Goal: Check status: Check status

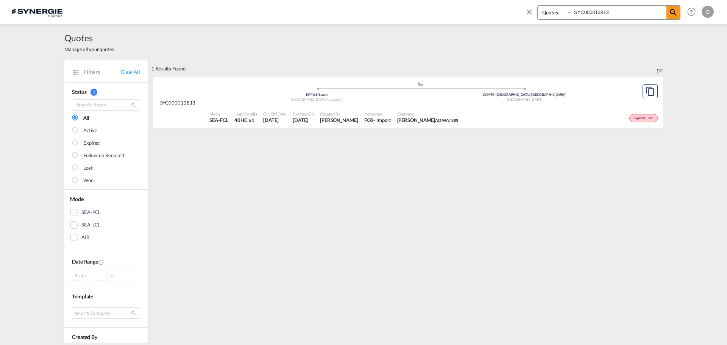
select select "Quotes"
click at [483, 9] on div "Bookings Quotes Enquiries SYC000013813 Help Resources Product Release O My Prof…" at bounding box center [363, 11] width 705 height 23
type input "SYC000014599-A"
click at [429, 117] on span "Summer Xia SHENZHEN PRESERVE INTL FREIGHT AGENCY LTD." at bounding box center [447, 120] width 98 height 7
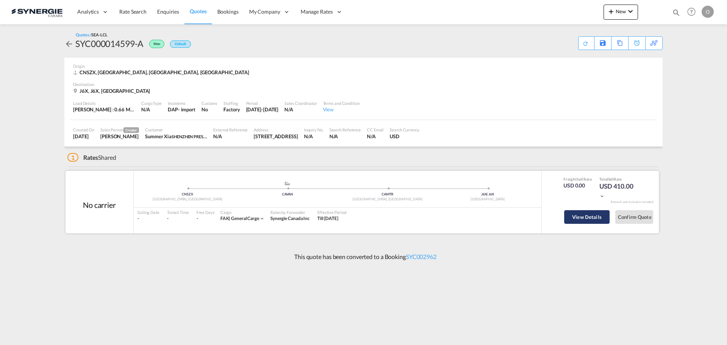
click at [598, 217] on button "View Details" at bounding box center [586, 217] width 45 height 14
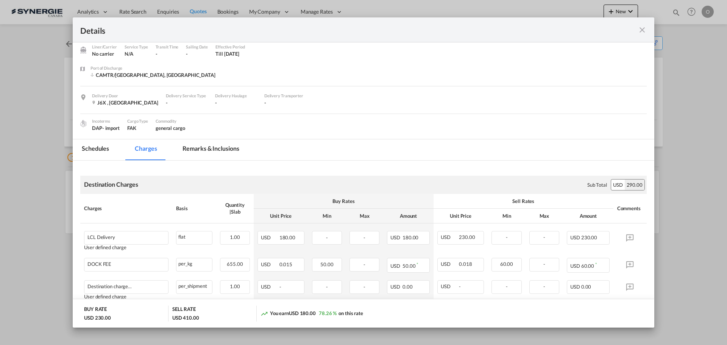
scroll to position [38, 0]
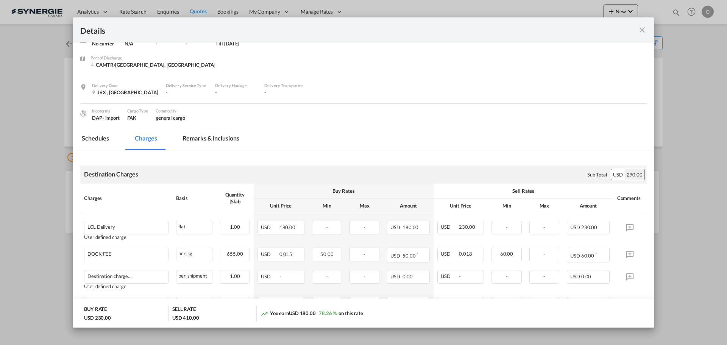
click at [202, 139] on md-tab-item "Remarks & Inclusions" at bounding box center [210, 139] width 75 height 21
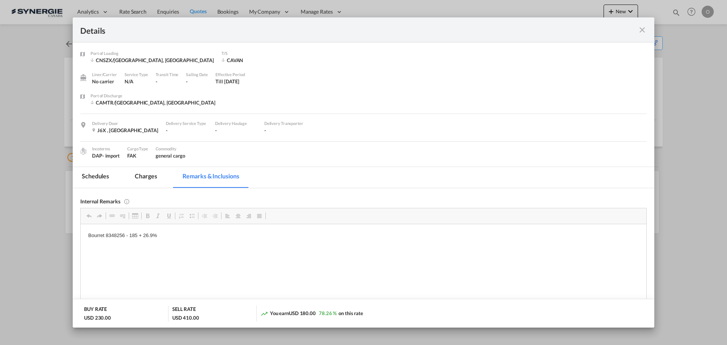
scroll to position [0, 0]
click at [147, 174] on md-tab-item "Charges" at bounding box center [146, 177] width 40 height 21
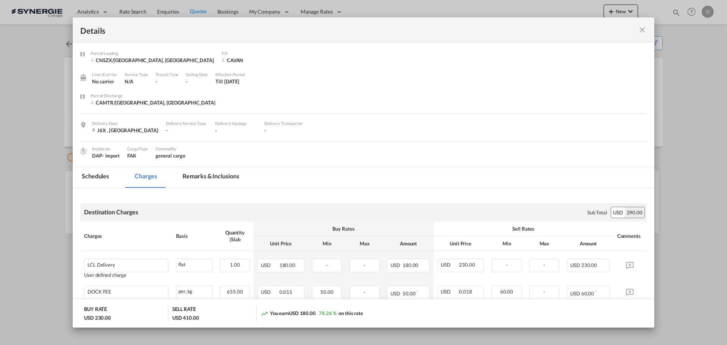
click at [214, 179] on md-tab-item "Remarks & Inclusions" at bounding box center [210, 177] width 75 height 21
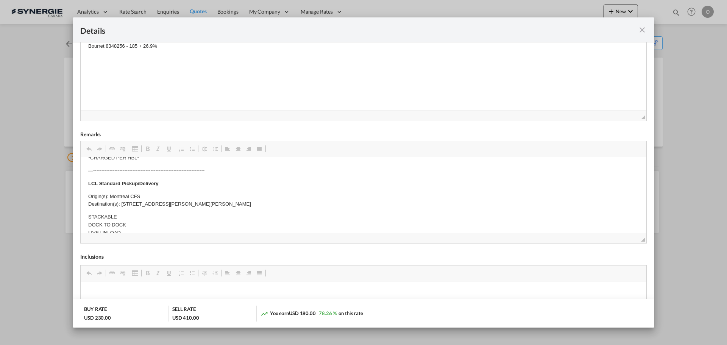
scroll to position [114, 0]
click at [641, 28] on md-icon "icon-close fg-AAA8AD m-0 cursor" at bounding box center [642, 29] width 9 height 9
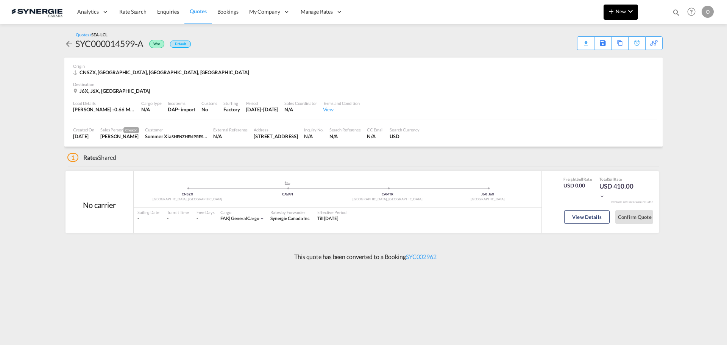
click at [609, 13] on md-icon "icon-plus 400-fg" at bounding box center [611, 11] width 9 height 9
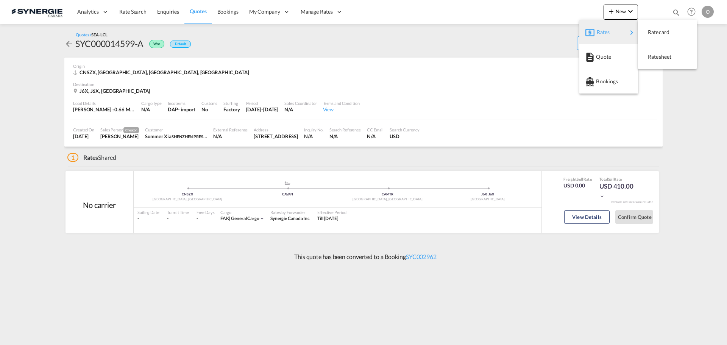
click at [558, 7] on md-backdrop at bounding box center [363, 172] width 727 height 345
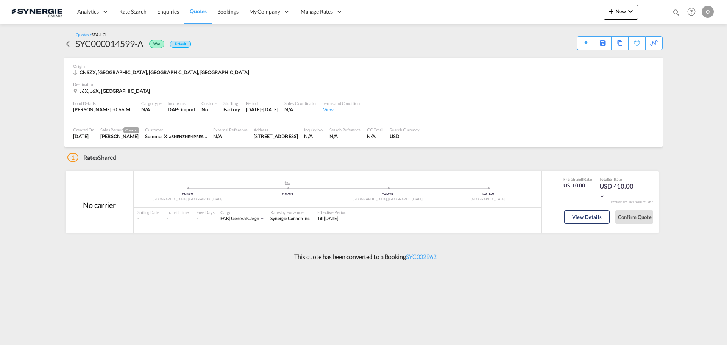
click at [675, 10] on md-icon "icon-magnify" at bounding box center [676, 12] width 8 height 8
click at [563, 14] on select "Bookings Quotes Enquiries" at bounding box center [556, 13] width 36 height 14
select select "Quotes"
click at [538, 6] on select "Bookings Quotes Enquiries" at bounding box center [556, 13] width 36 height 14
drag, startPoint x: 600, startPoint y: 13, endPoint x: 643, endPoint y: 13, distance: 43.6
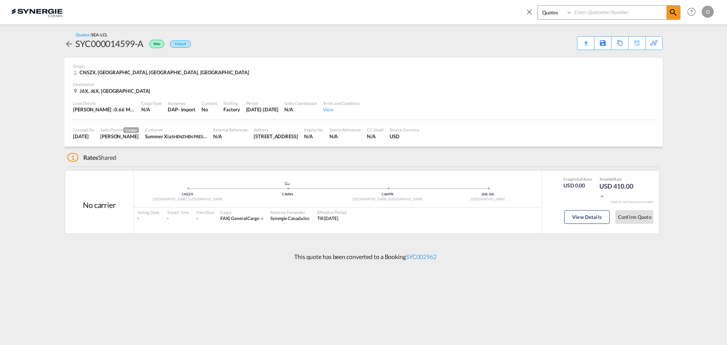
click at [600, 13] on input at bounding box center [619, 12] width 94 height 13
paste input "SYC000014260"
type input "SYC000014260"
click at [672, 13] on md-icon "icon-magnify" at bounding box center [673, 12] width 9 height 9
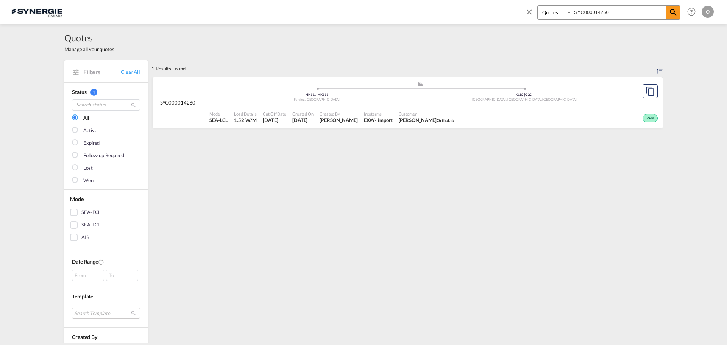
click at [497, 116] on div "Won" at bounding box center [558, 117] width 203 height 19
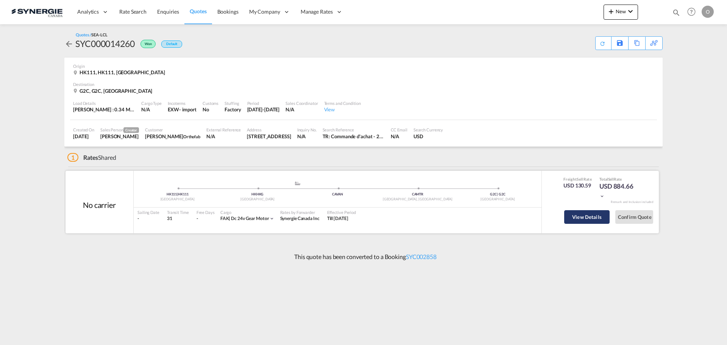
click at [588, 219] on button "View Details" at bounding box center [586, 217] width 45 height 14
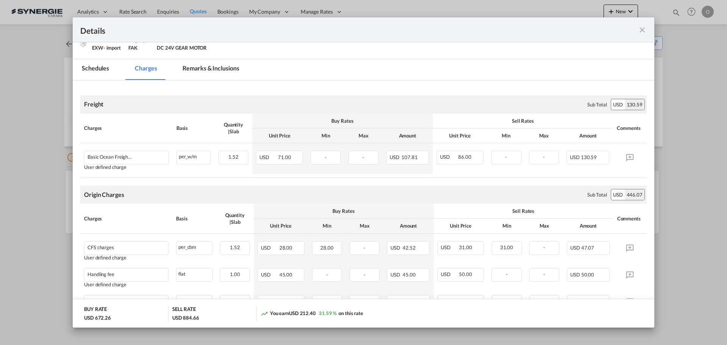
scroll to position [152, 0]
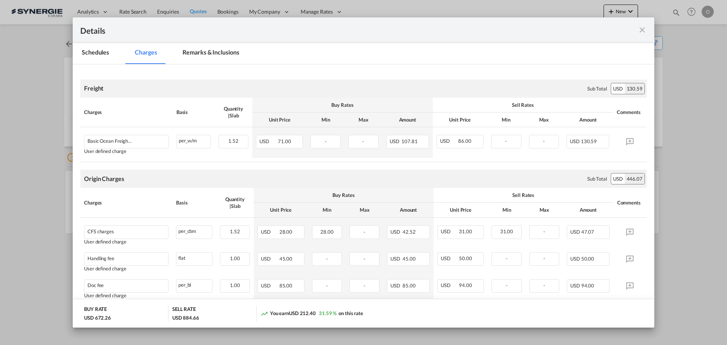
click at [643, 29] on md-icon "icon-close fg-AAA8AD m-0 cursor" at bounding box center [642, 29] width 9 height 9
